Goal: Task Accomplishment & Management: Manage account settings

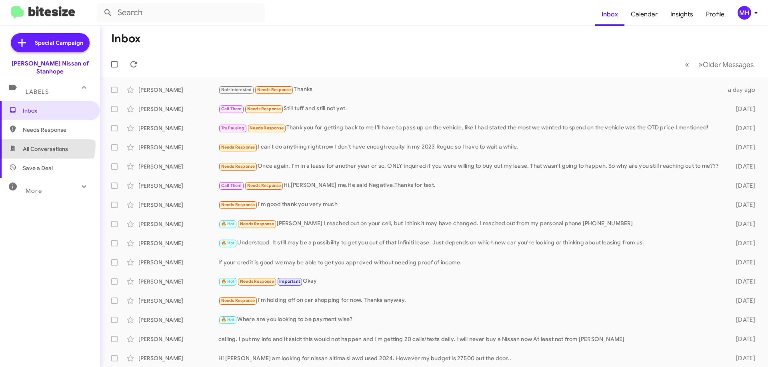
click at [39, 145] on span "All Conversations" at bounding box center [45, 149] width 45 height 8
type input "in:all-conversations"
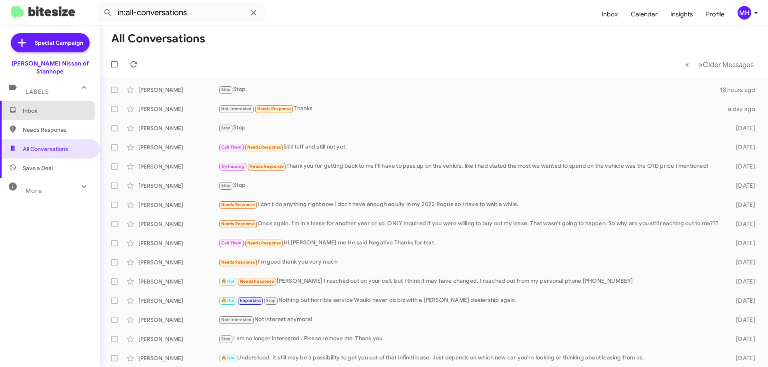
click at [40, 107] on span "Inbox" at bounding box center [57, 111] width 68 height 8
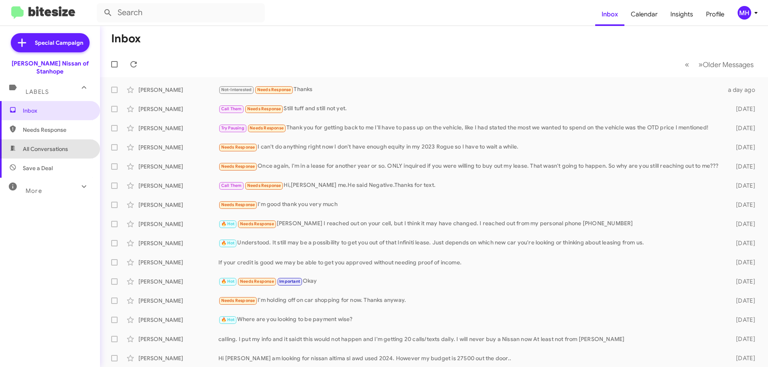
click at [56, 145] on span "All Conversations" at bounding box center [45, 149] width 45 height 8
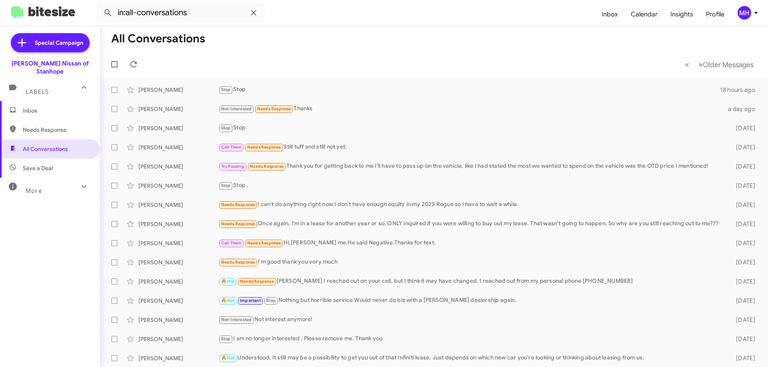
click at [56, 126] on span "Needs Response" at bounding box center [57, 130] width 68 height 8
type input "in:needs-response"
